Goal: Task Accomplishment & Management: Manage account settings

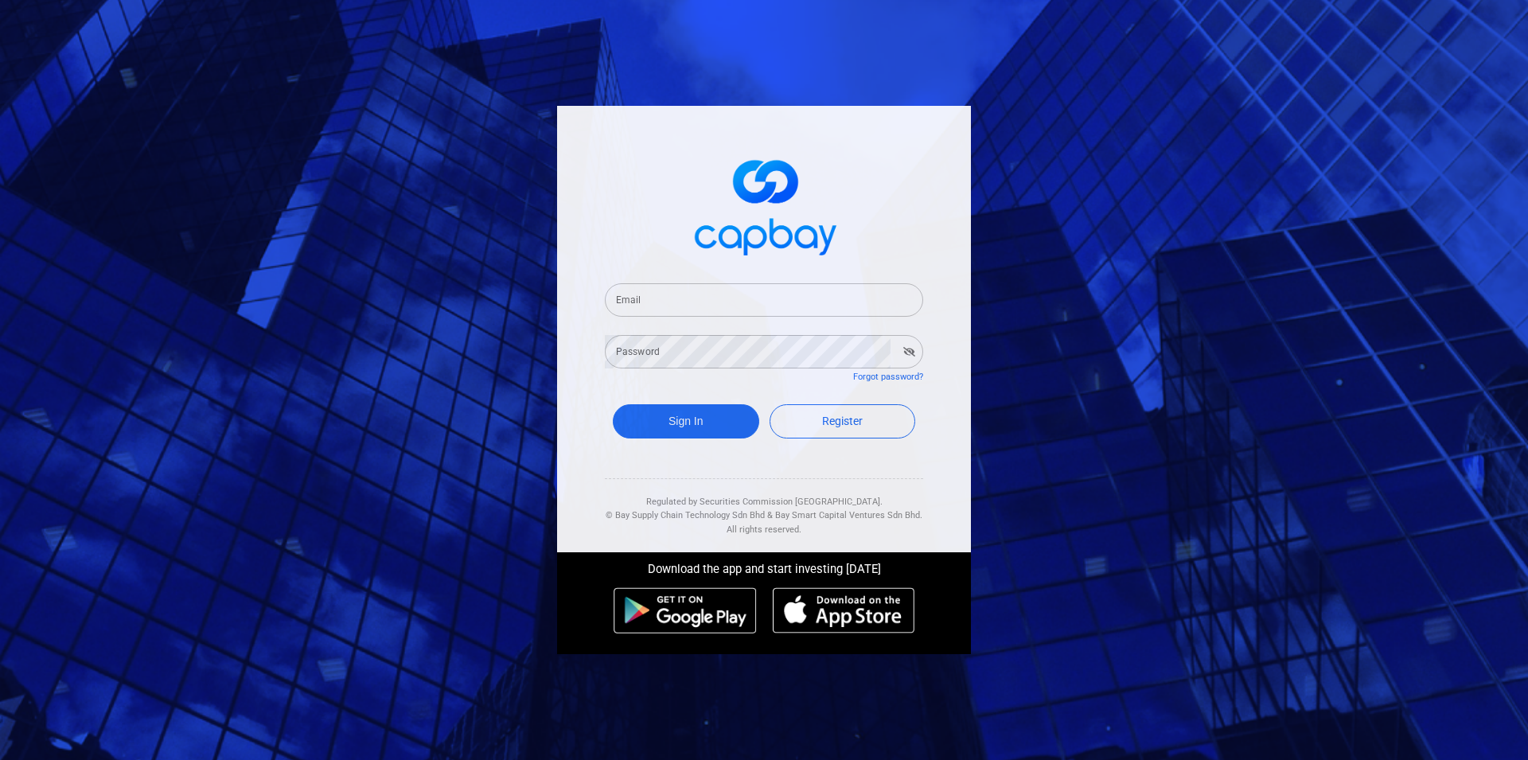
type input "[EMAIL_ADDRESS][DOMAIN_NAME]"
click at [676, 415] on button "Sign In" at bounding box center [686, 421] width 146 height 34
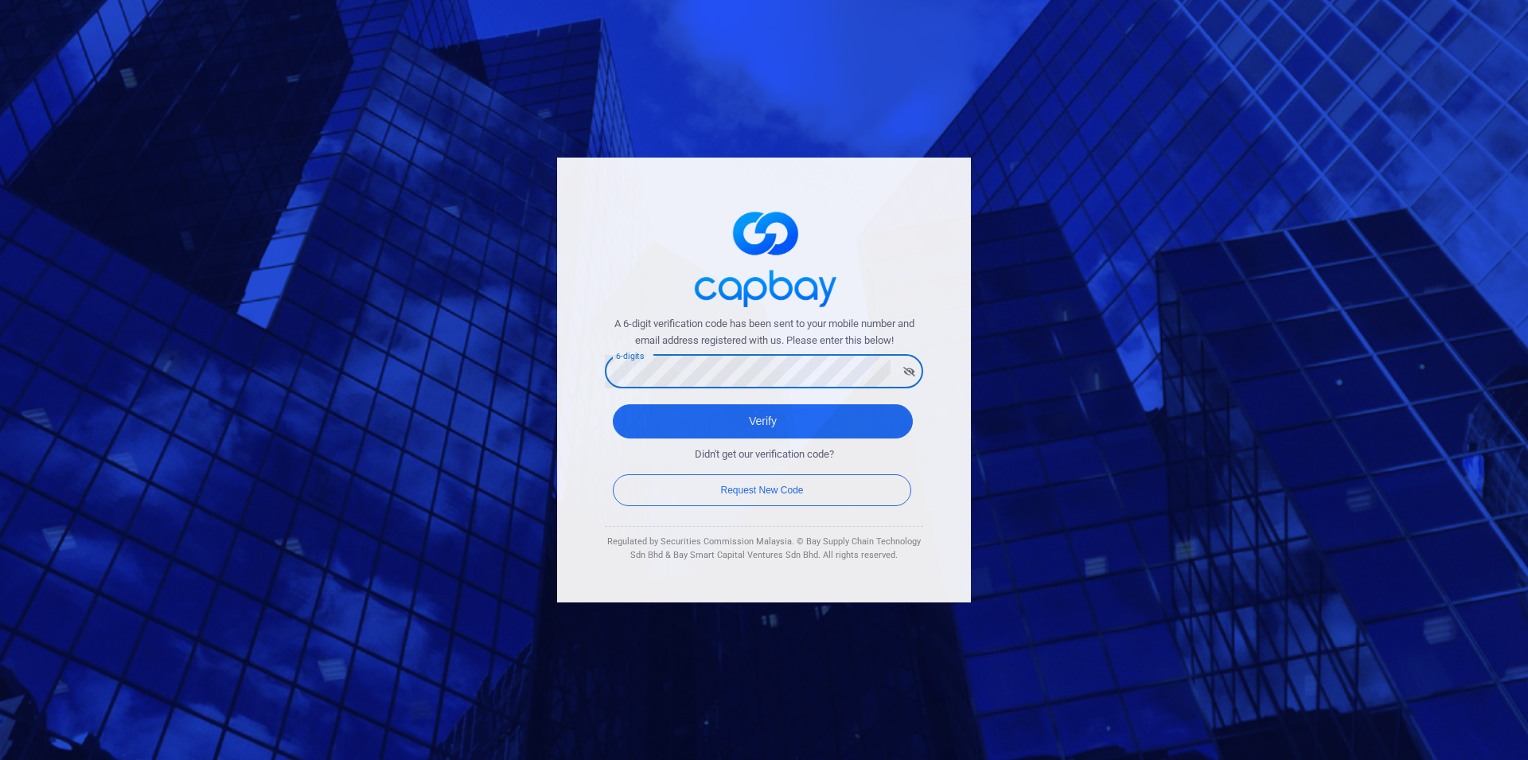
click at [613, 404] on button "Verify" at bounding box center [763, 421] width 300 height 34
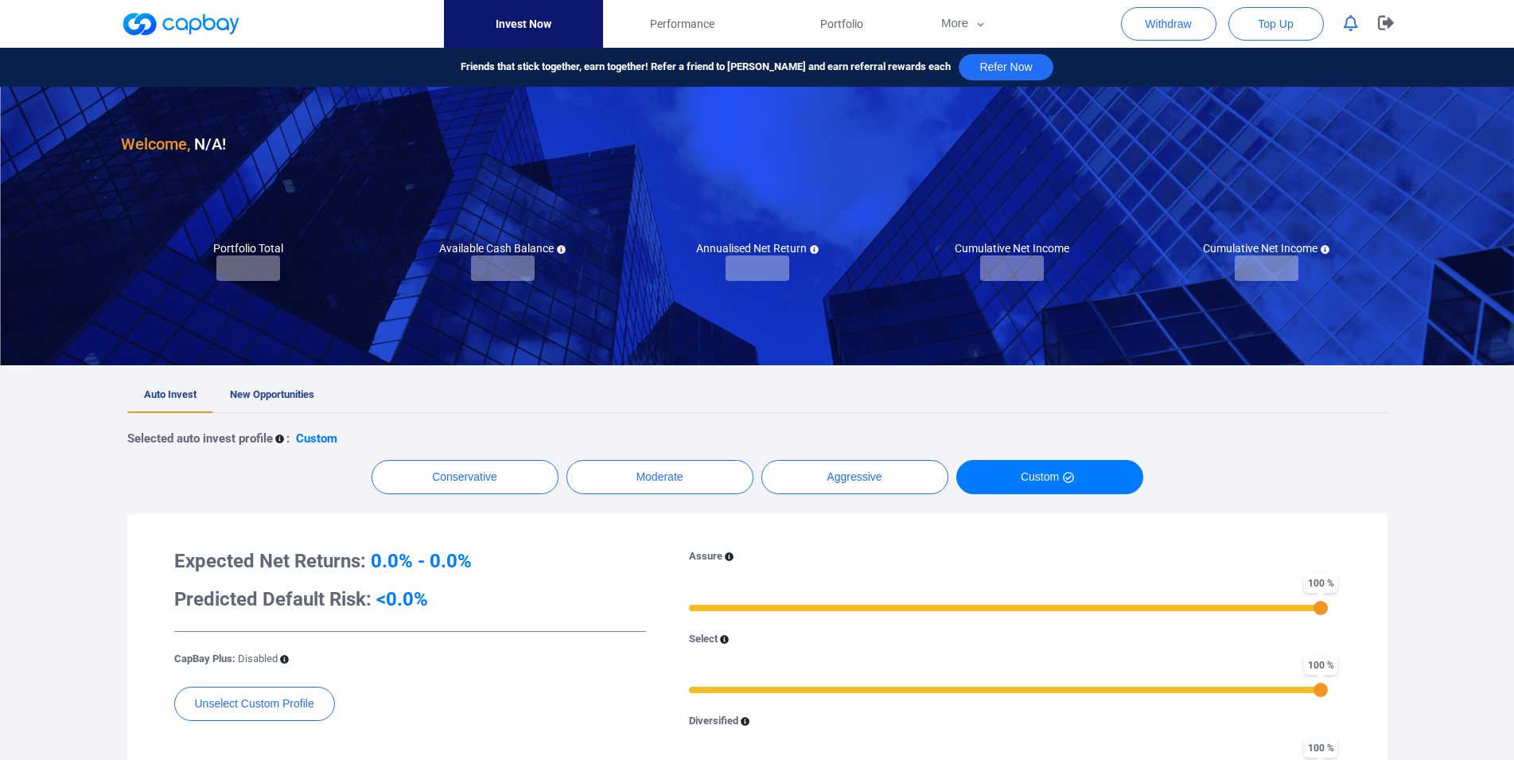
checkbox input "true"
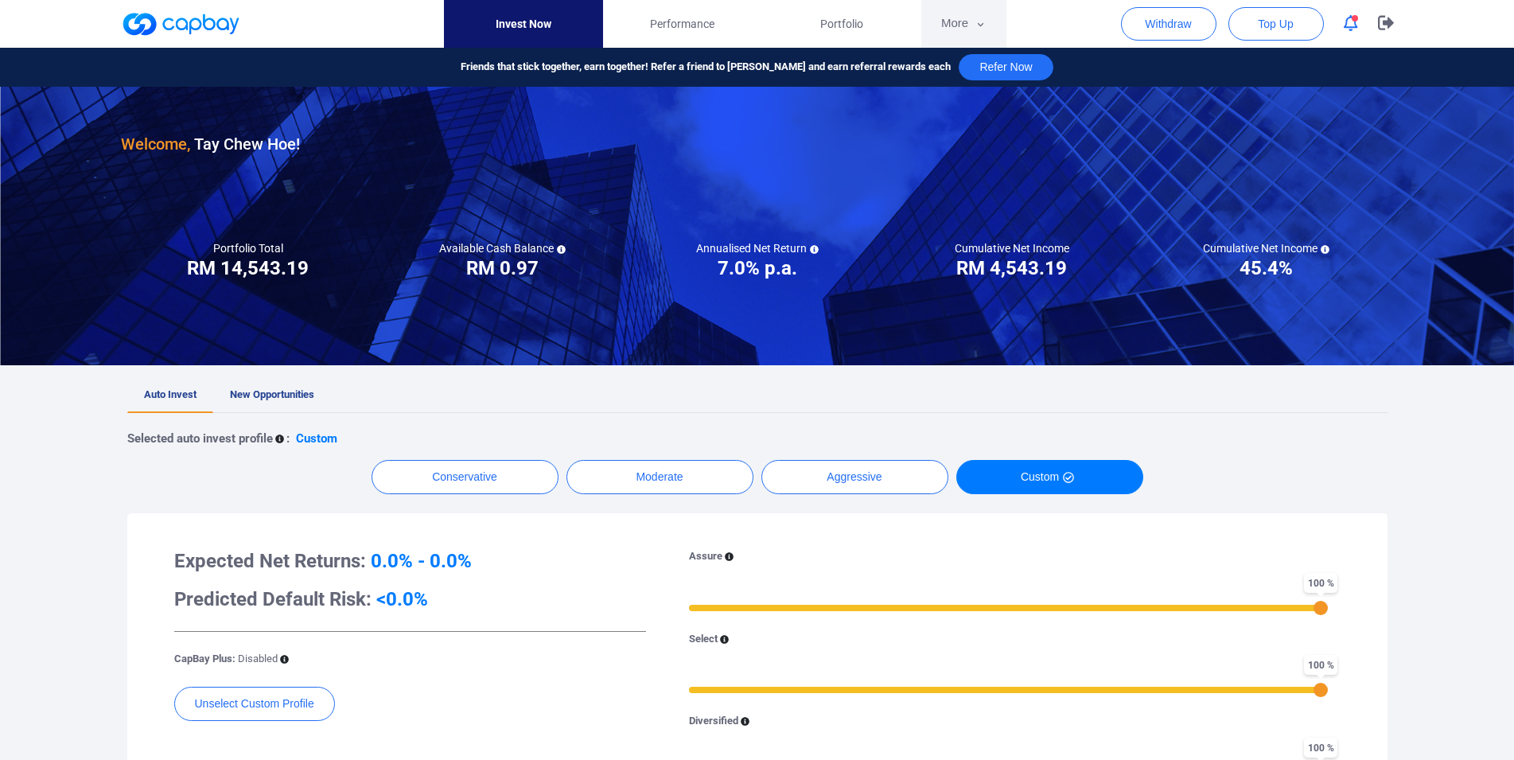
click at [970, 11] on button "More" at bounding box center [964, 24] width 85 height 48
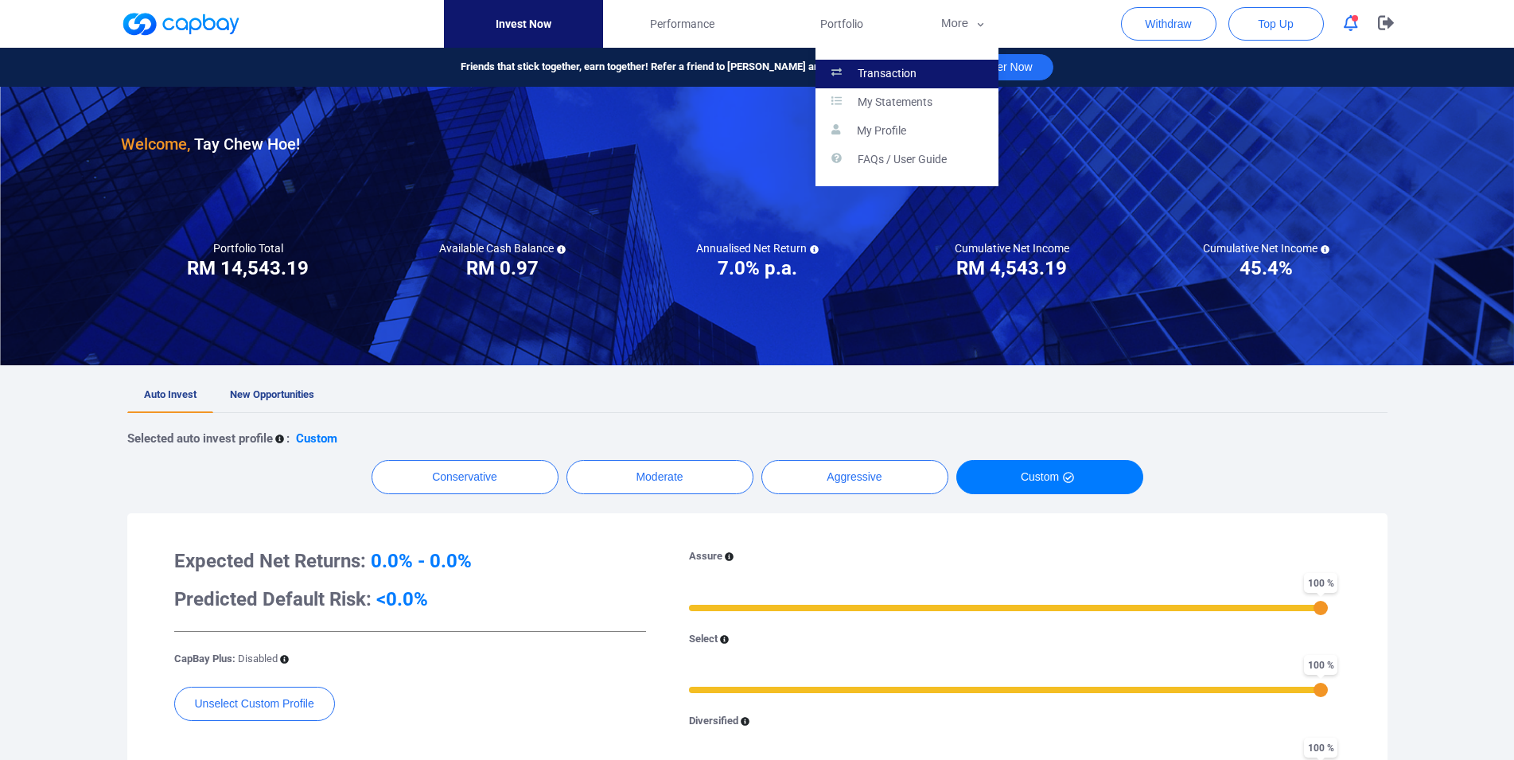
click at [922, 64] on link "Transaction" at bounding box center [907, 74] width 183 height 29
